Goal: Browse casually

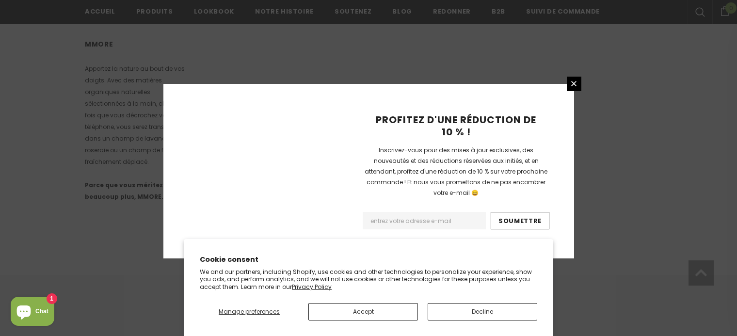
scroll to position [681, 0]
